Goal: Task Accomplishment & Management: Understand process/instructions

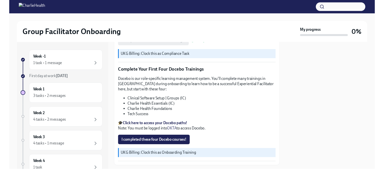
scroll to position [651, 0]
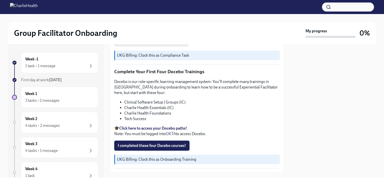
click at [138, 80] on span "I completed these four Docebo courses!" at bounding box center [152, 145] width 68 height 5
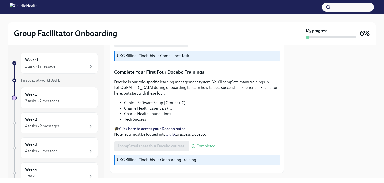
click at [165, 80] on strong "Click here to access your Docebo paths!" at bounding box center [153, 128] width 68 height 5
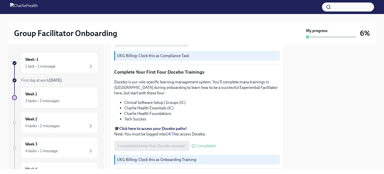
click at [170, 80] on strong "Click here to access your Docebo paths!" at bounding box center [153, 128] width 68 height 5
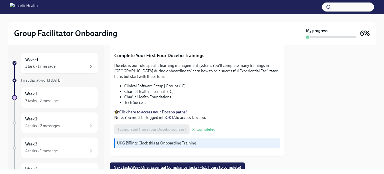
scroll to position [678, 0]
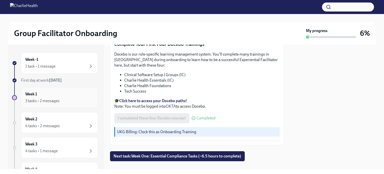
click at [68, 80] on div "3 tasks • 2 messages" at bounding box center [59, 101] width 69 height 6
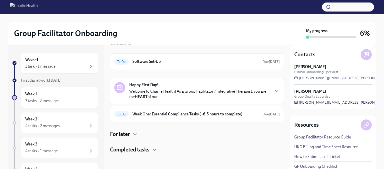
scroll to position [12, 0]
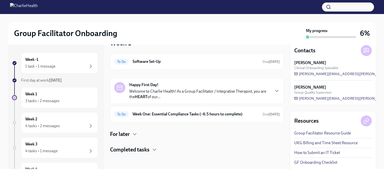
click at [127, 80] on h4 "For later" at bounding box center [120, 134] width 20 height 8
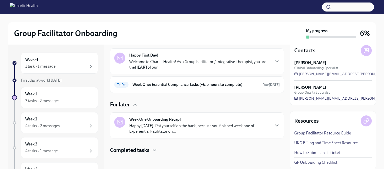
scroll to position [44, 0]
click at [188, 62] on p "Welcome to Charlie Health! As a Group Facilitator / Integrative Therapist, you …" at bounding box center [199, 64] width 141 height 11
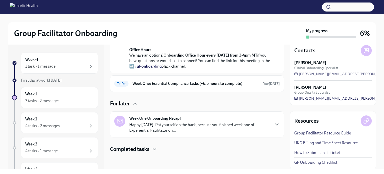
scroll to position [255, 0]
click at [188, 80] on div "To Do Week One: Essential Compliance Tasks (~6.5 hours to complete) Due [DATE]" at bounding box center [197, 84] width 166 height 8
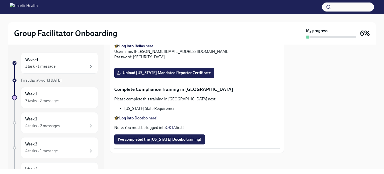
scroll to position [1097, 0]
click at [75, 80] on div "3 tasks • 2 messages" at bounding box center [59, 101] width 69 height 6
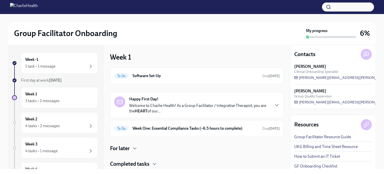
scroll to position [12, 0]
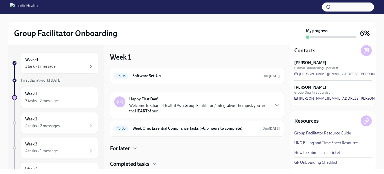
click at [137, 80] on h4 "Completed tasks" at bounding box center [130, 164] width 40 height 8
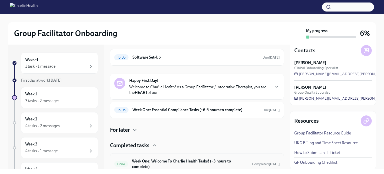
scroll to position [40, 0]
